Goal: Task Accomplishment & Management: Use online tool/utility

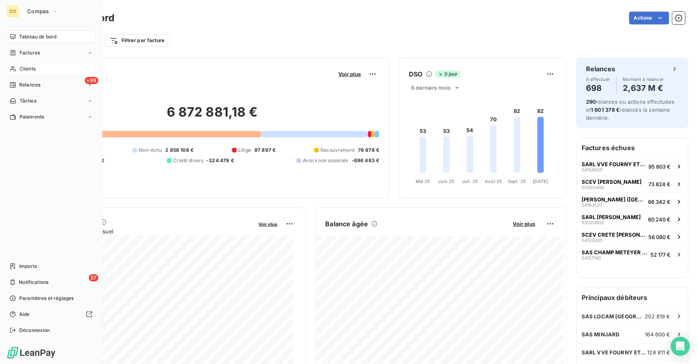
click at [25, 68] on span "Clients" at bounding box center [28, 68] width 16 height 7
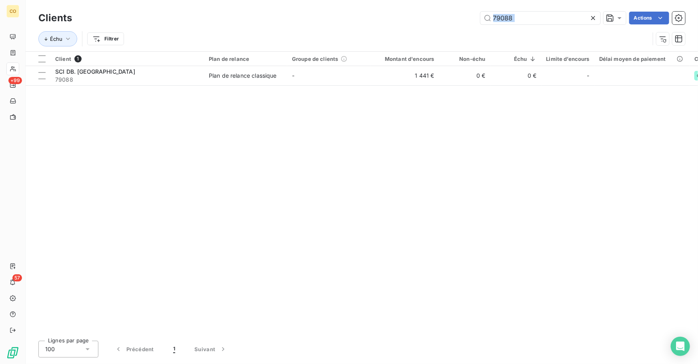
click at [527, 26] on div "Clients 79088 Actions Échu Filtrer" at bounding box center [361, 31] width 647 height 42
drag, startPoint x: 527, startPoint y: 26, endPoint x: 525, endPoint y: 18, distance: 8.2
click at [525, 18] on input "79088" at bounding box center [540, 18] width 120 height 13
drag, startPoint x: 525, startPoint y: 18, endPoint x: 503, endPoint y: 20, distance: 22.5
click at [503, 20] on input "79088" at bounding box center [540, 18] width 120 height 13
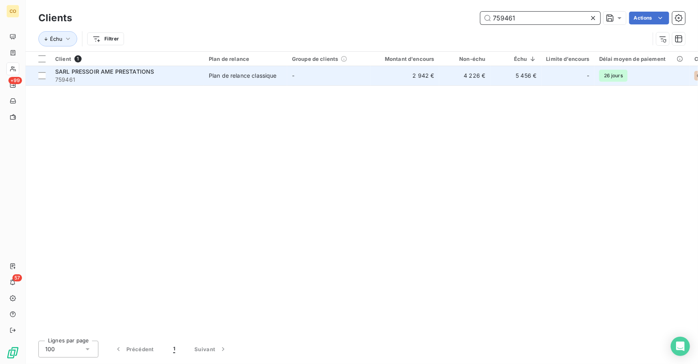
type input "759461"
click at [270, 75] on div "Plan de relance classique" at bounding box center [243, 76] width 68 height 8
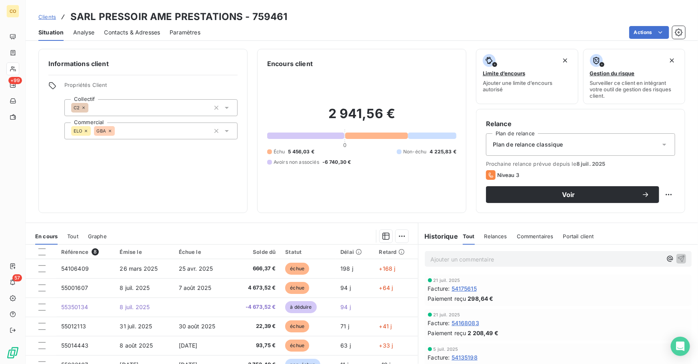
click at [48, 22] on div "Clients SARL PRESSOIR AME PRESTATIONS - 759461" at bounding box center [162, 17] width 249 height 14
click at [51, 17] on span "Clients" at bounding box center [47, 17] width 18 height 6
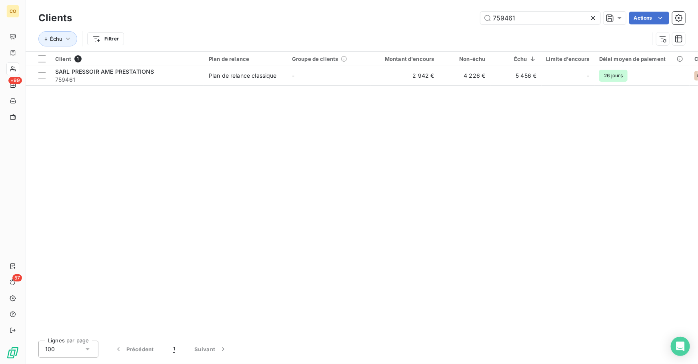
drag, startPoint x: 540, startPoint y: 20, endPoint x: 380, endPoint y: 18, distance: 159.6
click at [380, 18] on div "759461 Actions" at bounding box center [384, 18] width 604 height 13
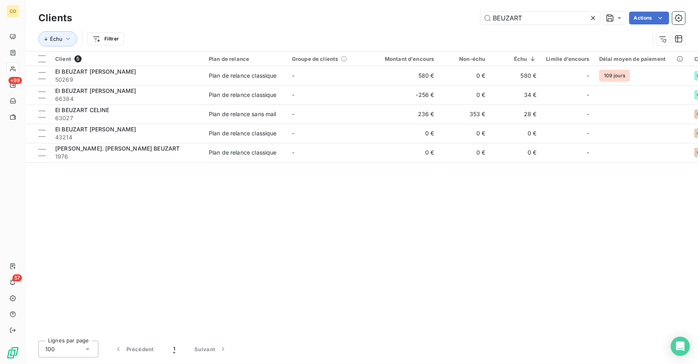
type input "BEUZART"
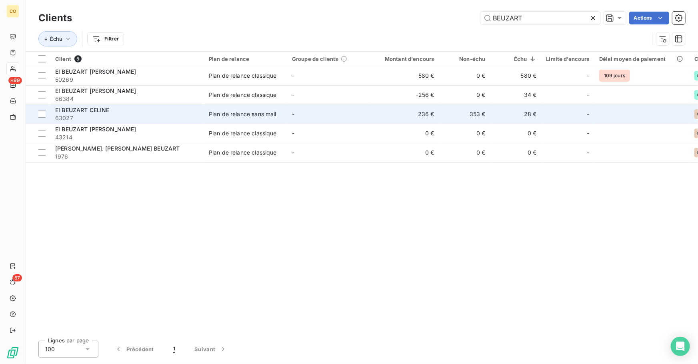
click at [162, 115] on span "63027" at bounding box center [127, 118] width 144 height 8
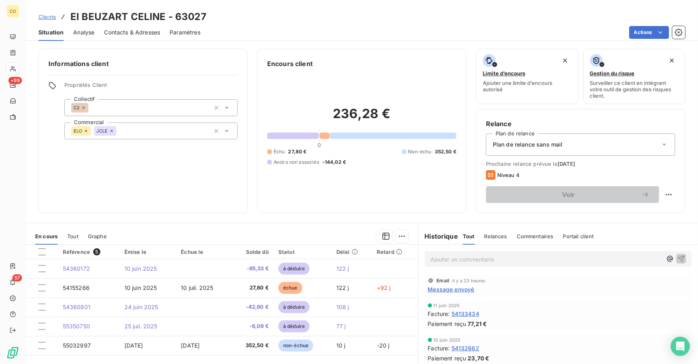
click at [463, 290] on span "Message envoyé" at bounding box center [451, 289] width 46 height 8
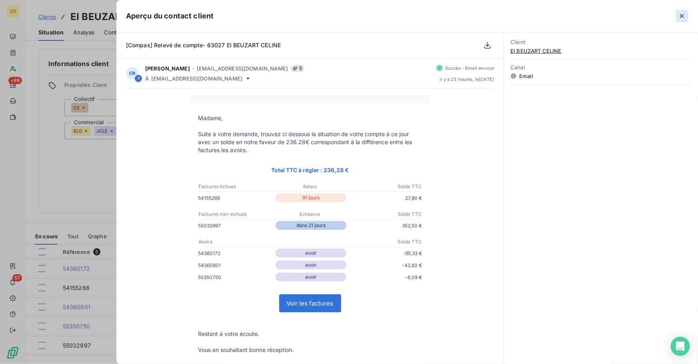
click at [680, 18] on icon "button" at bounding box center [682, 16] width 8 height 8
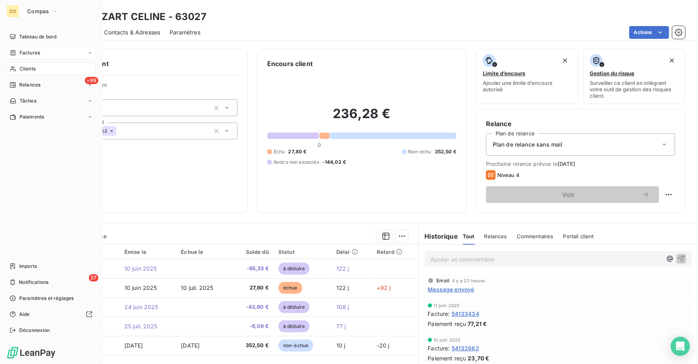
click at [38, 54] on span "Factures" at bounding box center [30, 52] width 20 height 7
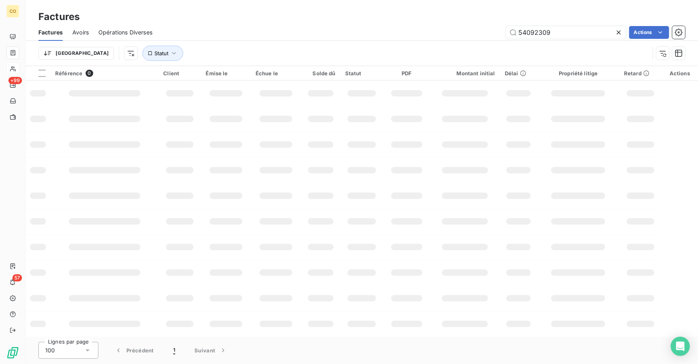
drag, startPoint x: 564, startPoint y: 32, endPoint x: 445, endPoint y: 32, distance: 119.6
click at [445, 32] on div "54092309 Actions" at bounding box center [423, 32] width 523 height 13
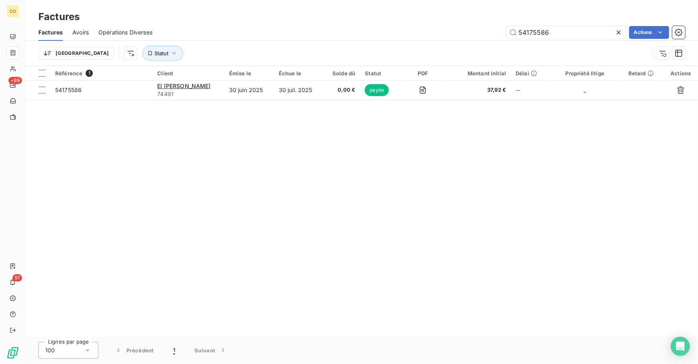
type input "54175586"
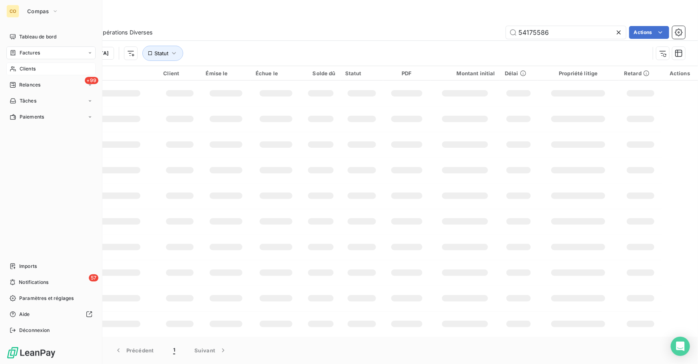
click at [20, 64] on div "Clients" at bounding box center [50, 68] width 89 height 13
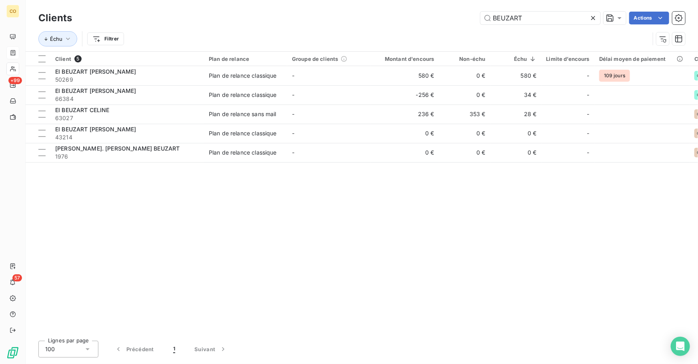
drag, startPoint x: 537, startPoint y: 20, endPoint x: 438, endPoint y: 20, distance: 99.2
click at [438, 20] on div "BEUZART Actions" at bounding box center [384, 18] width 604 height 13
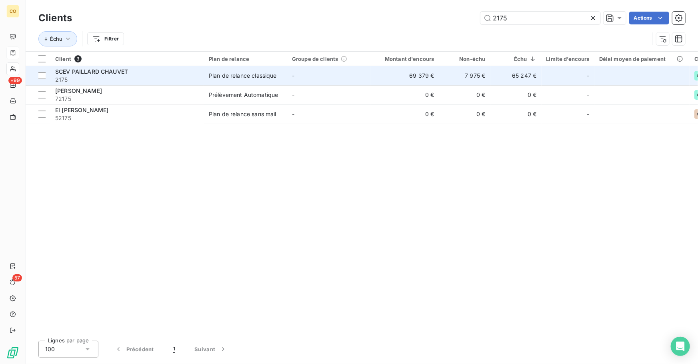
type input "2175"
click at [148, 77] on span "2175" at bounding box center [127, 80] width 144 height 8
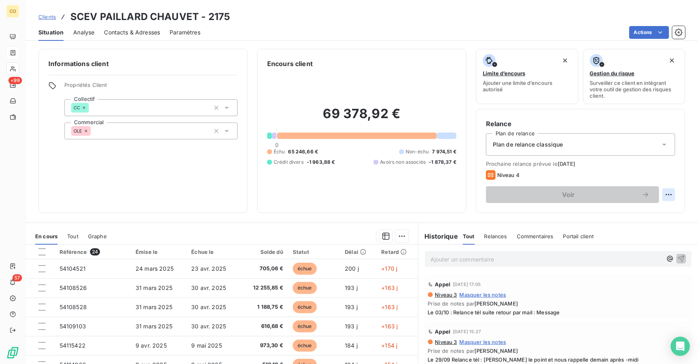
click at [664, 192] on html "CO +99 57 Clients SCEV PAILLARD CHAUVET - 2175 Situation Analyse Contacts & Adr…" at bounding box center [349, 182] width 698 height 364
drag, startPoint x: 413, startPoint y: 271, endPoint x: 412, endPoint y: 312, distance: 40.8
click at [412, 312] on html "CO +99 57 Clients SCEV PAILLARD CHAUVET - 2175 Situation Analyse Contacts & Adr…" at bounding box center [349, 182] width 698 height 364
click at [665, 193] on html "CO +99 57 Clients SCEV PAILLARD CHAUVET - 2175 Situation Analyse Contacts & Adr…" at bounding box center [349, 182] width 698 height 364
click at [627, 214] on div "Replanifier cette action" at bounding box center [631, 211] width 72 height 13
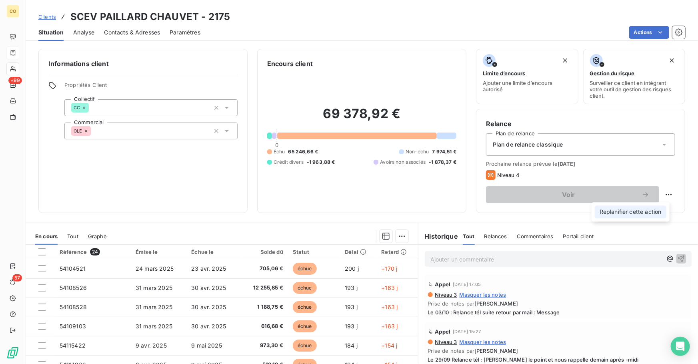
select select "9"
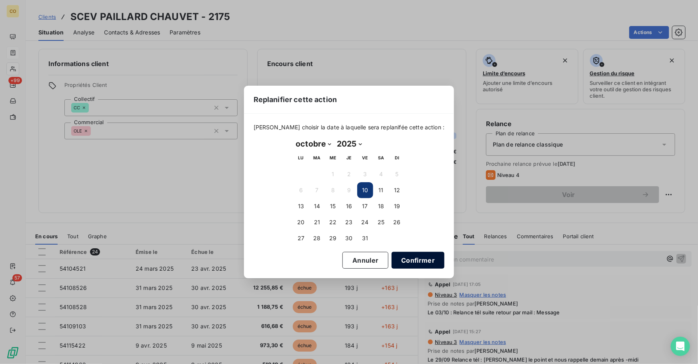
click at [400, 260] on button "Confirmer" at bounding box center [418, 260] width 53 height 17
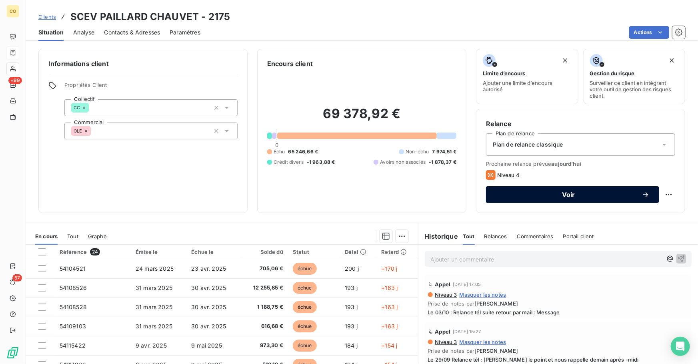
click at [535, 196] on span "Voir" at bounding box center [569, 194] width 146 height 6
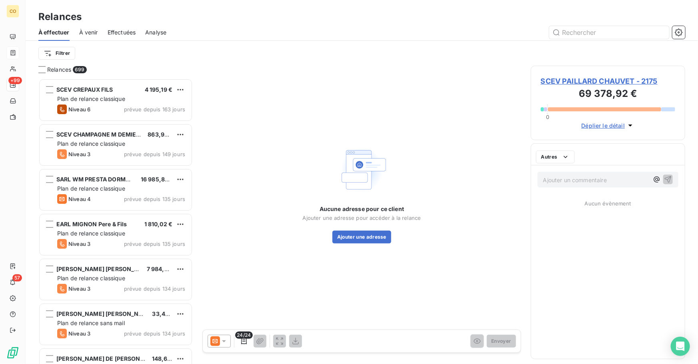
scroll to position [280, 149]
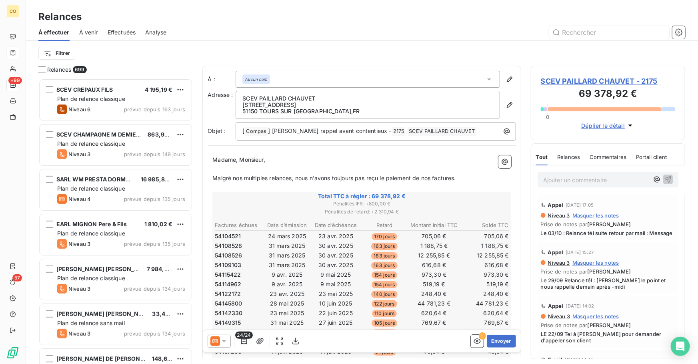
click at [224, 341] on icon at bounding box center [224, 341] width 4 height 2
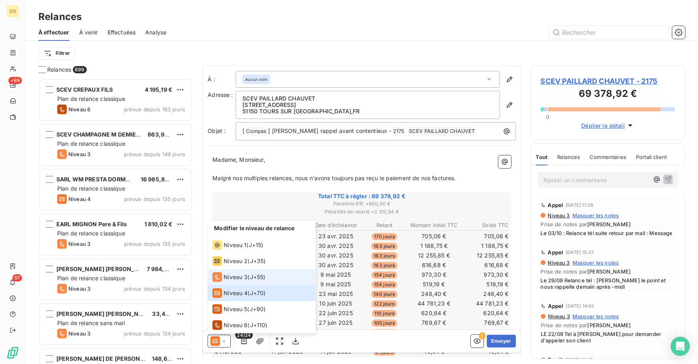
click at [237, 274] on span "Niveau 3" at bounding box center [236, 277] width 24 height 8
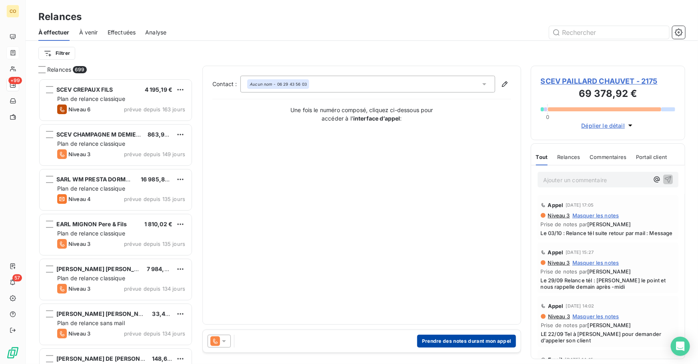
click at [450, 340] on button "Prendre des notes durant mon appel" at bounding box center [466, 340] width 99 height 13
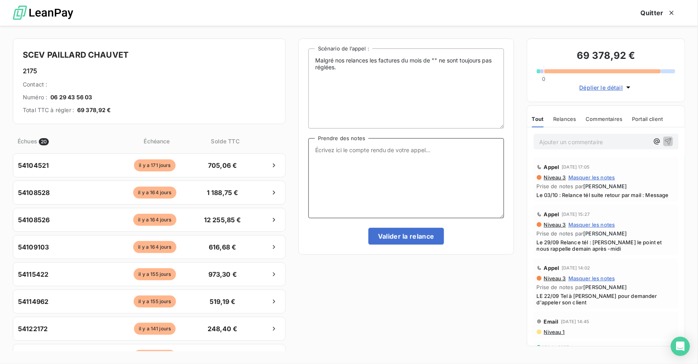
click at [394, 183] on textarea "Prendre des notes" at bounding box center [406, 178] width 196 height 80
paste textarea "Le 10/10 : Relance Tél : Message"
type textarea "Le 10/10 : Relance Tél : Message"
click at [404, 236] on button "Valider la relance" at bounding box center [406, 236] width 76 height 17
